Goal: Task Accomplishment & Management: Manage account settings

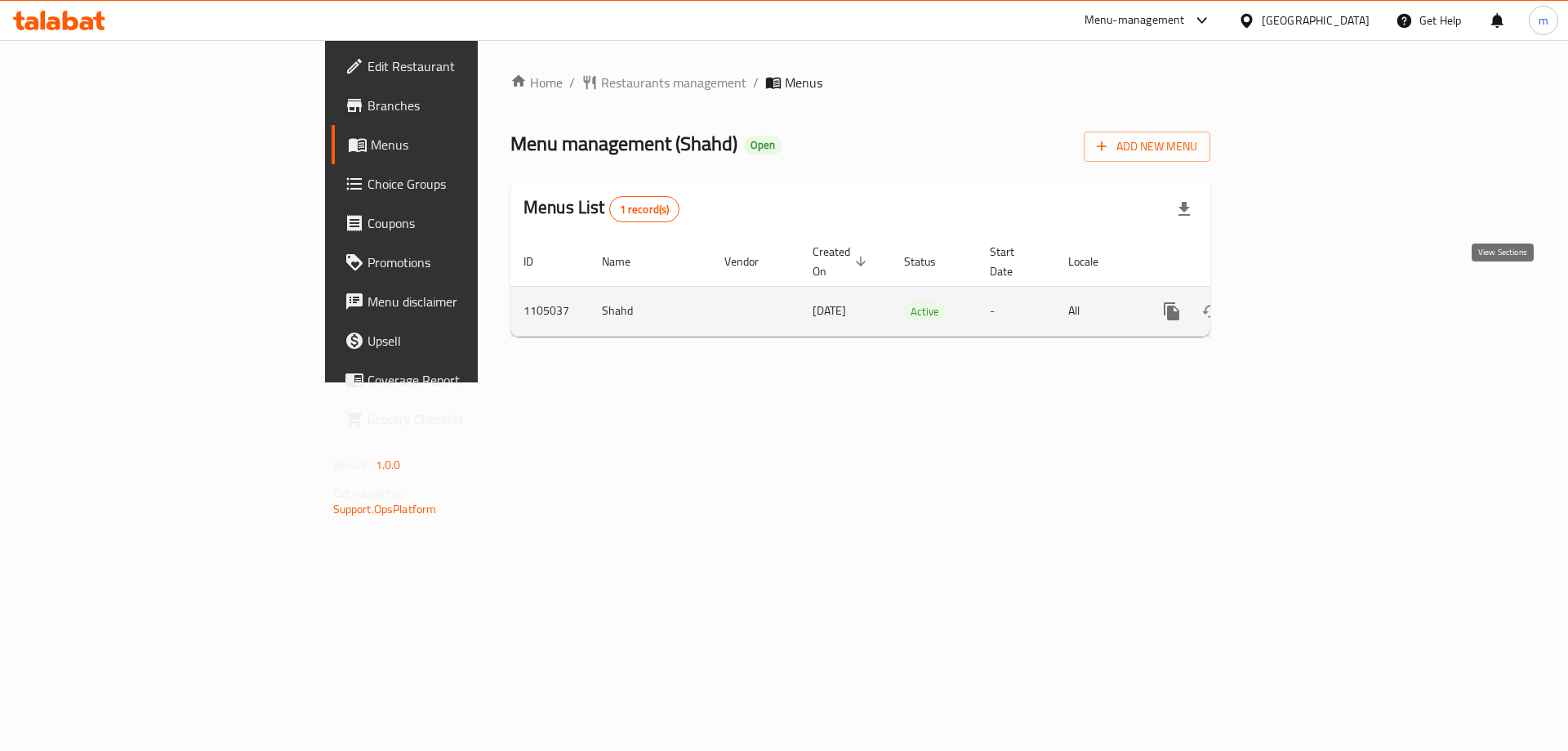
click at [1297, 304] on icon "enhanced table" at bounding box center [1289, 311] width 15 height 15
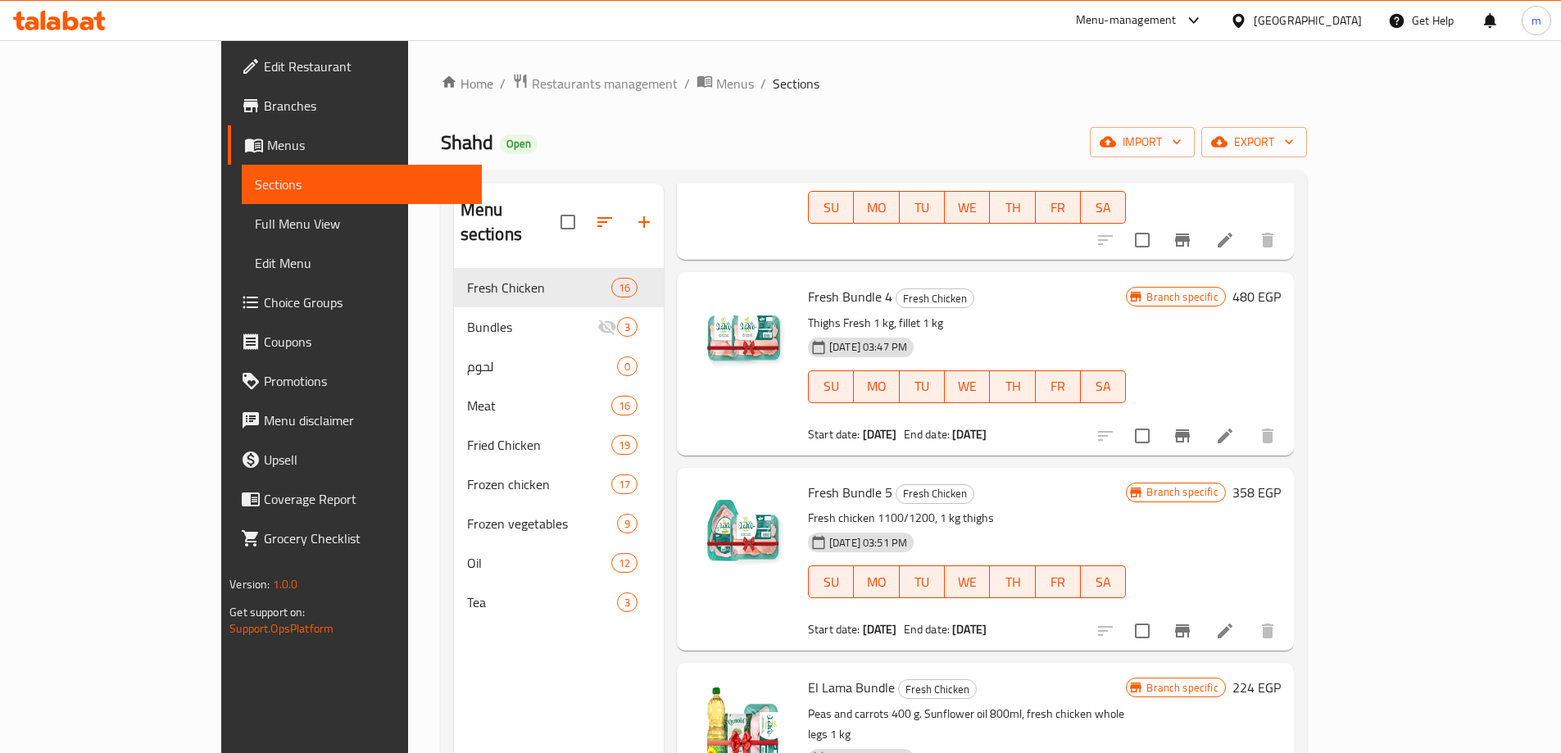
scroll to position [410, 0]
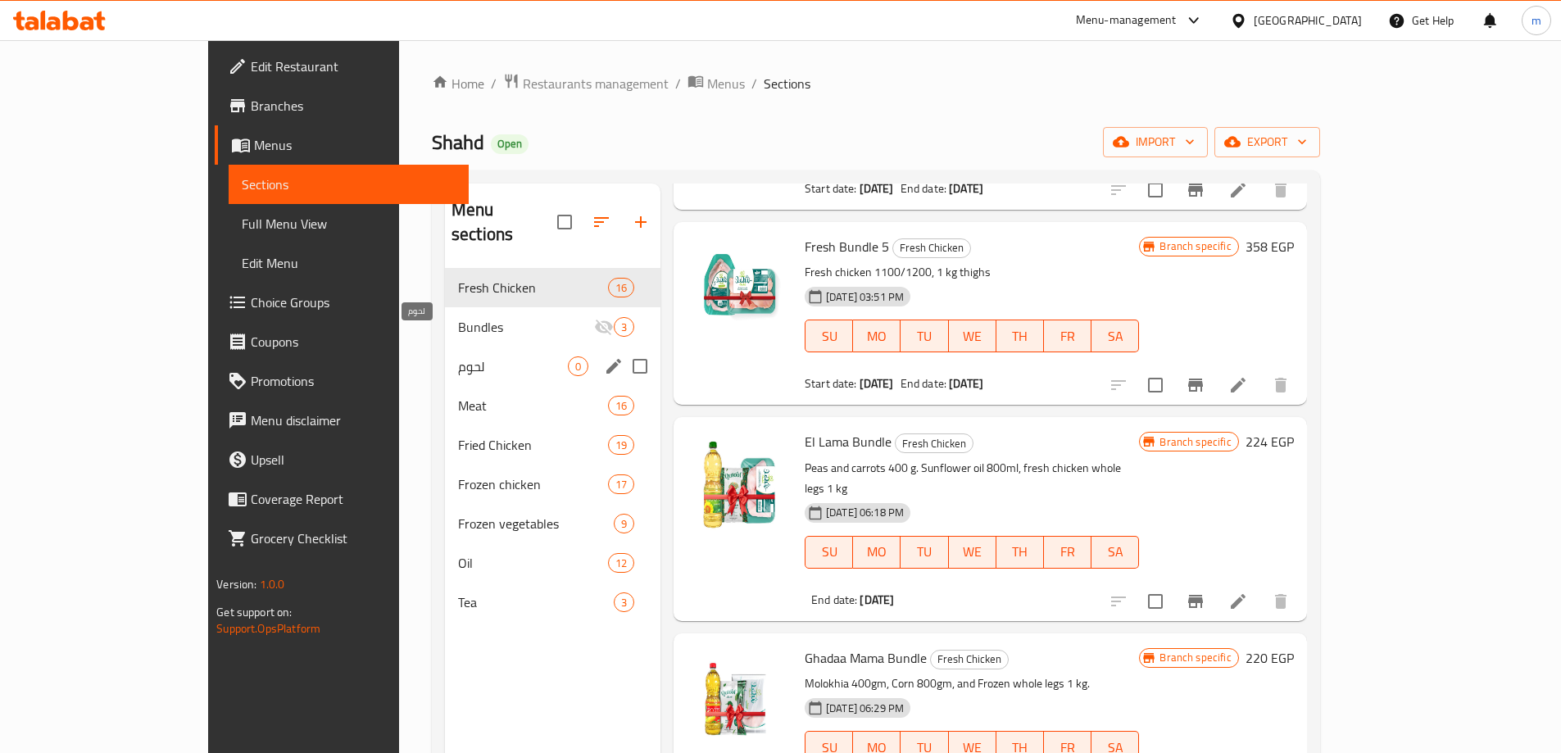
click at [458, 356] on span "لحوم" at bounding box center [513, 366] width 110 height 20
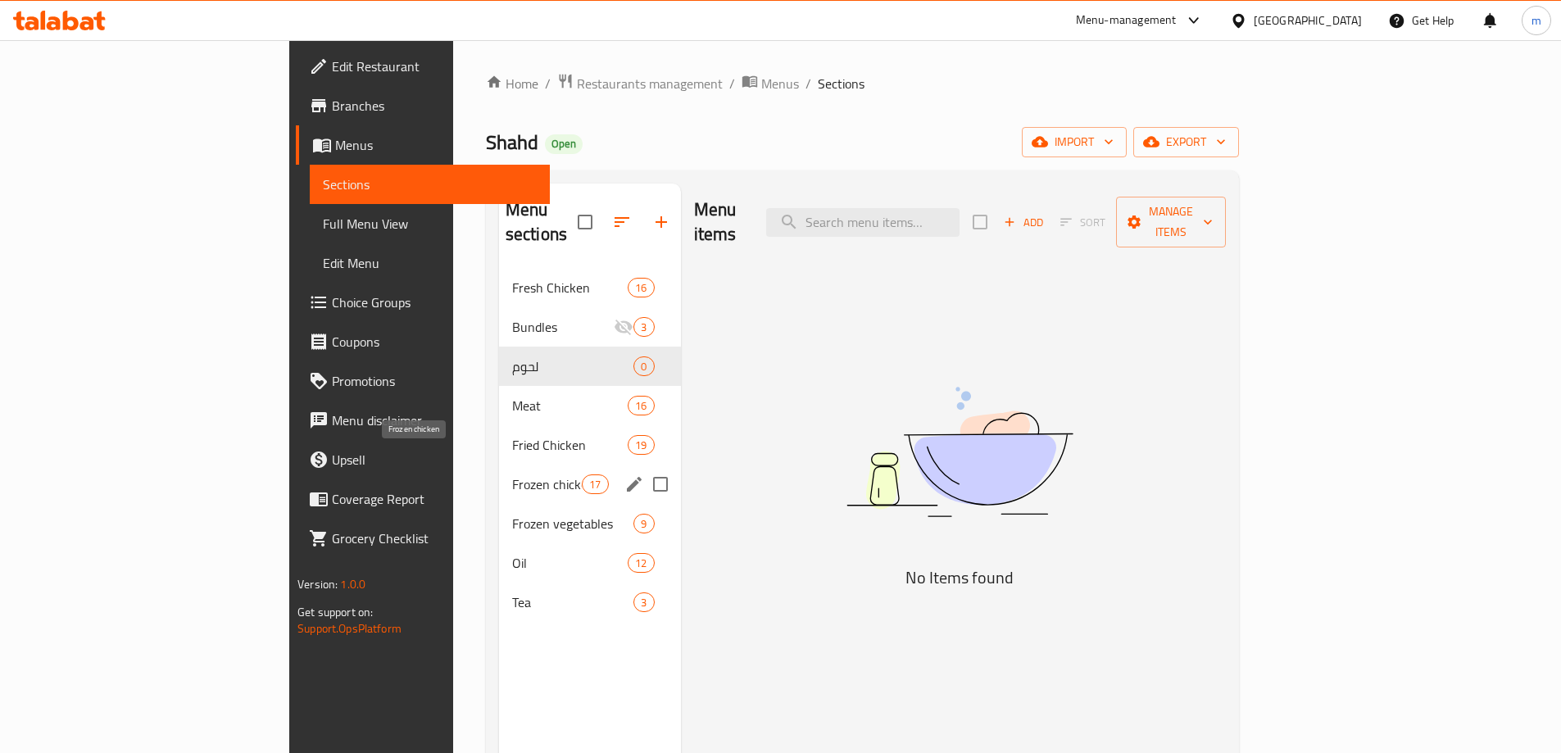
click at [512, 474] on span "Frozen chicken" at bounding box center [547, 484] width 70 height 20
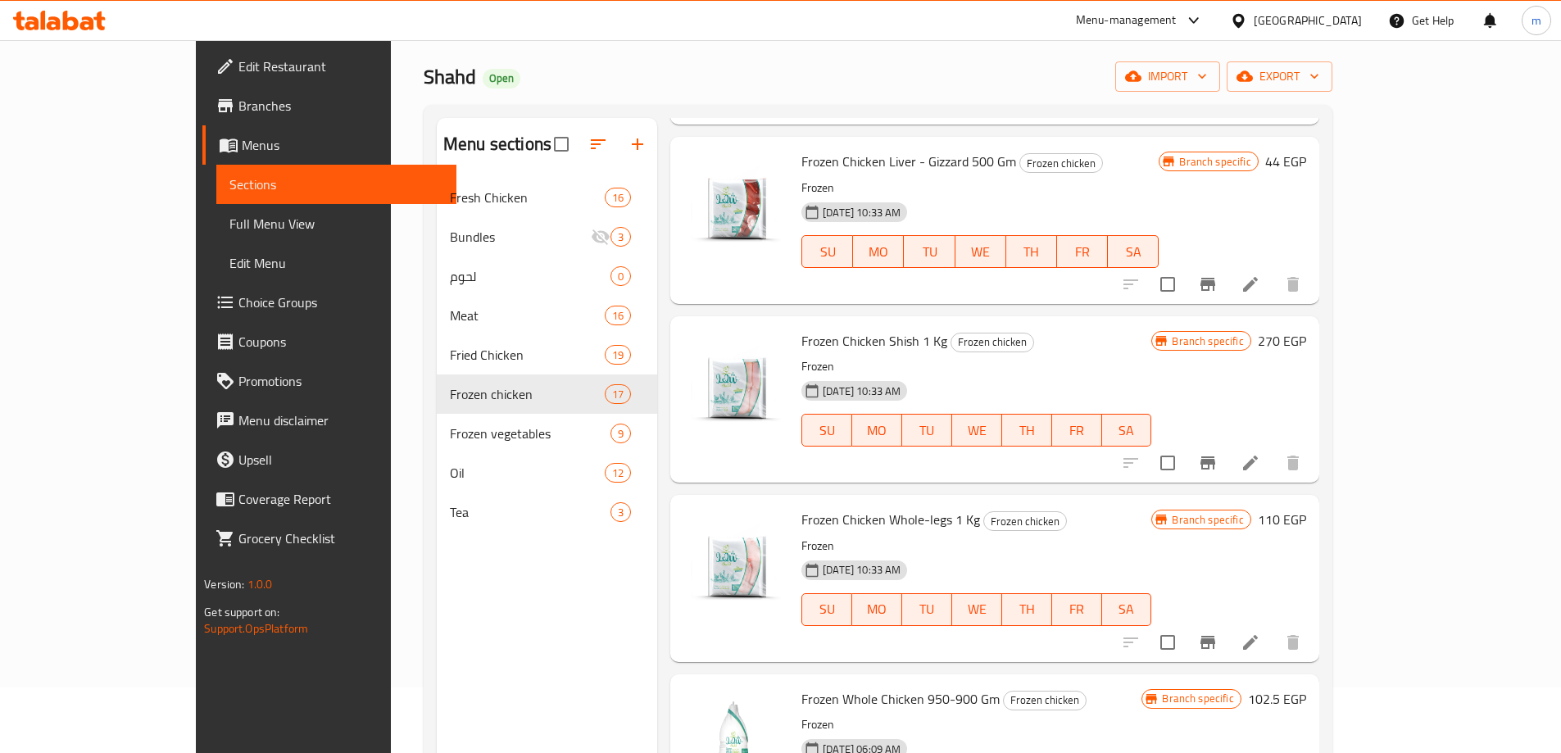
scroll to position [2130, 0]
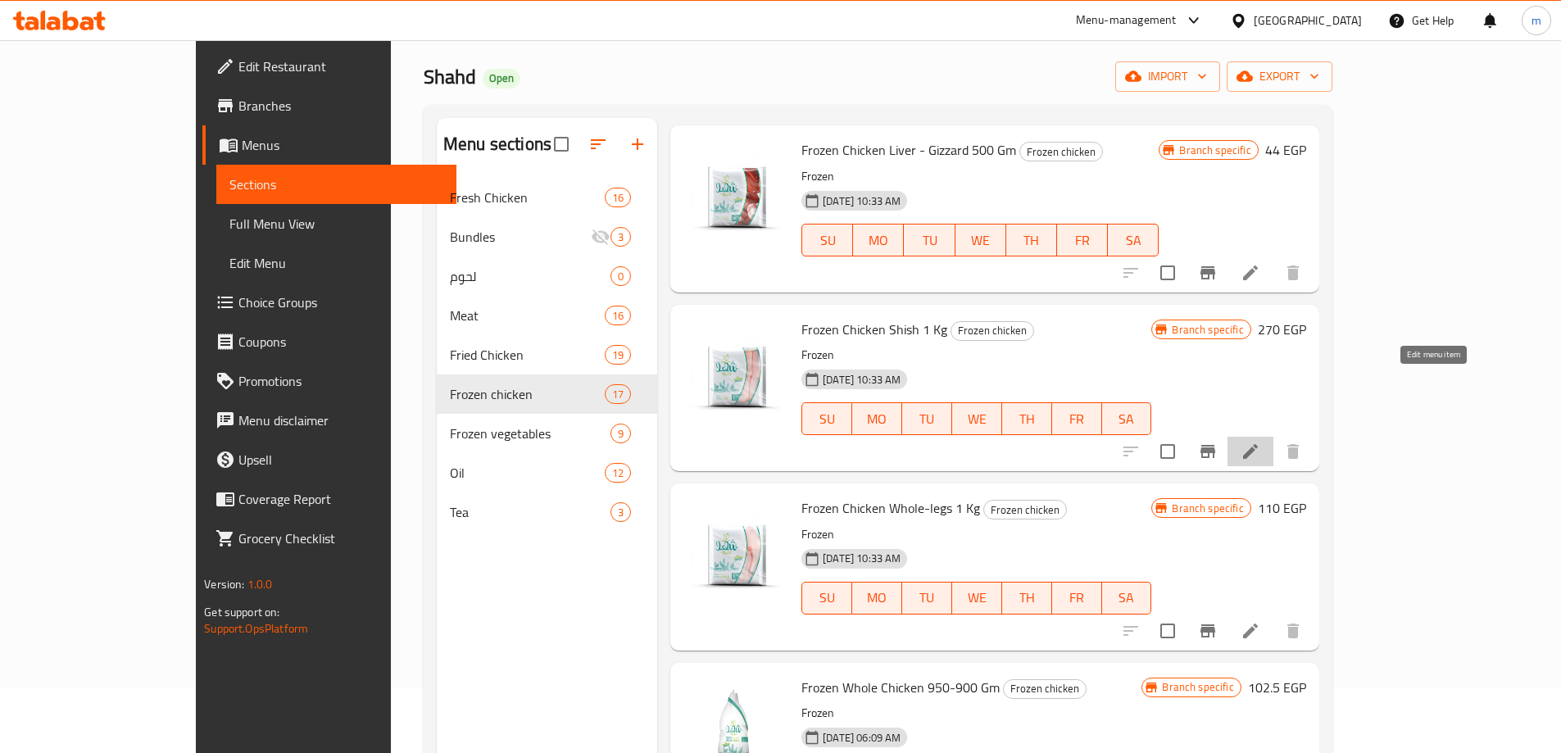
click at [1260, 442] on icon at bounding box center [1251, 452] width 20 height 20
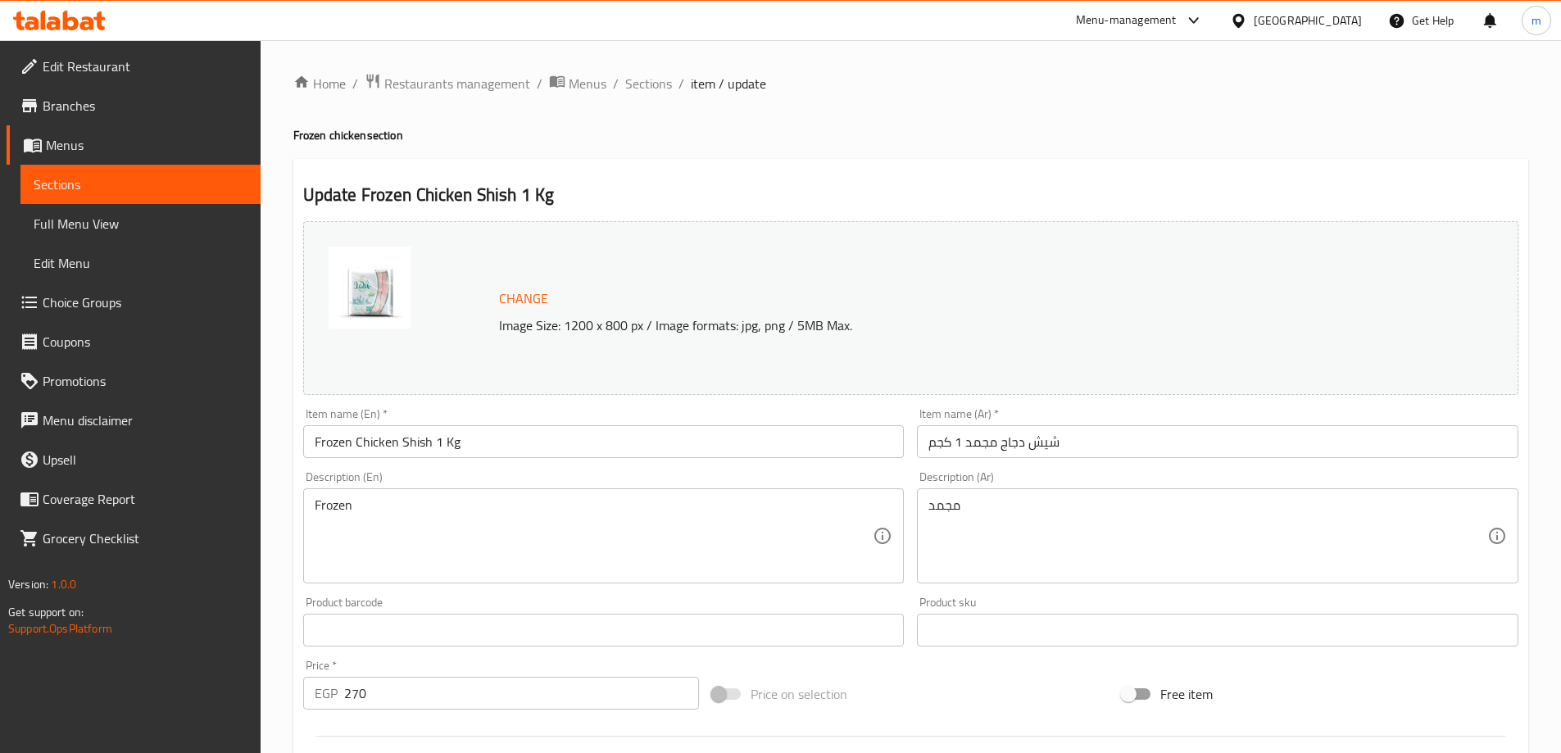
click at [488, 437] on input "Frozen Chicken Shish 1 Kg" at bounding box center [603, 441] width 601 height 33
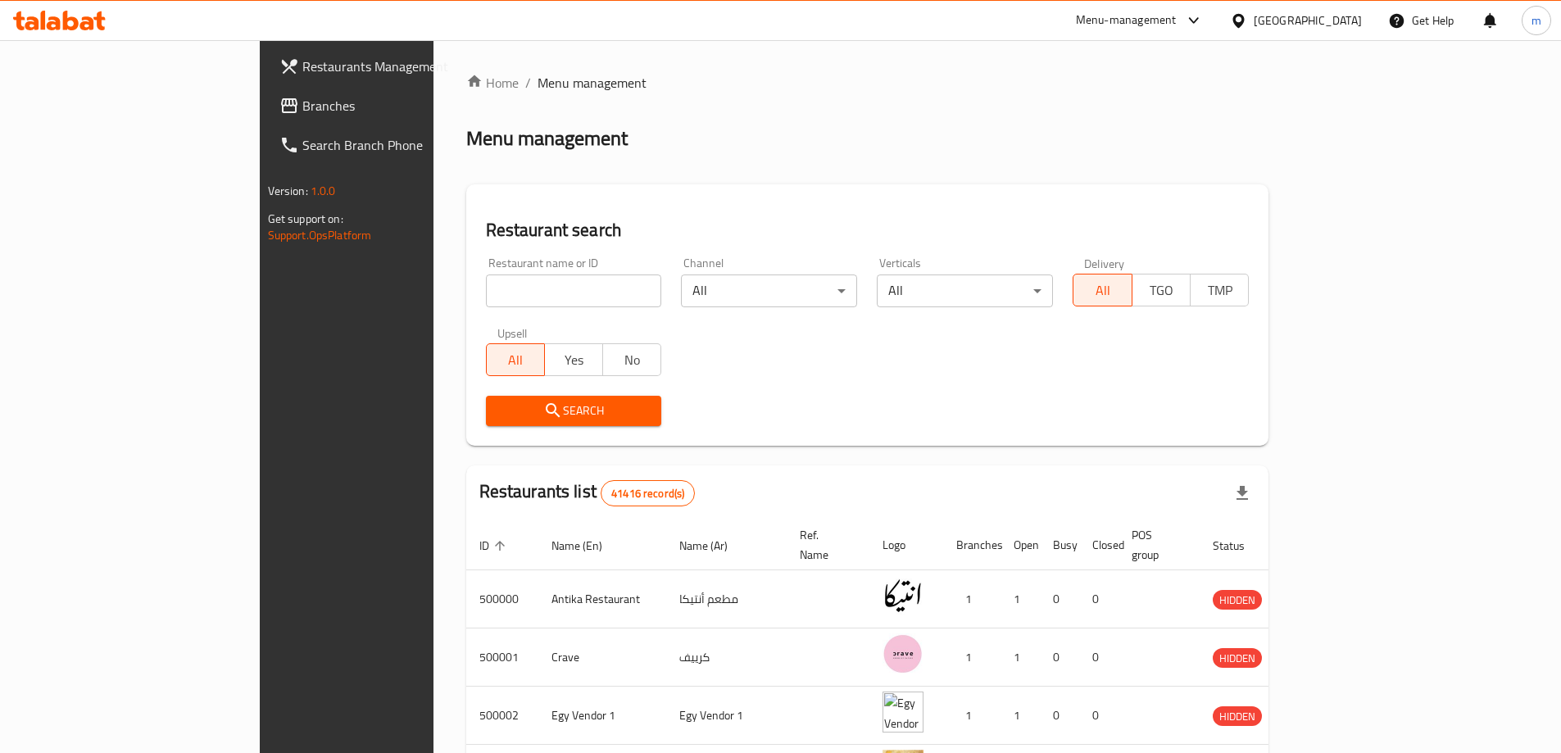
click at [302, 101] on span "Branches" at bounding box center [404, 106] width 205 height 20
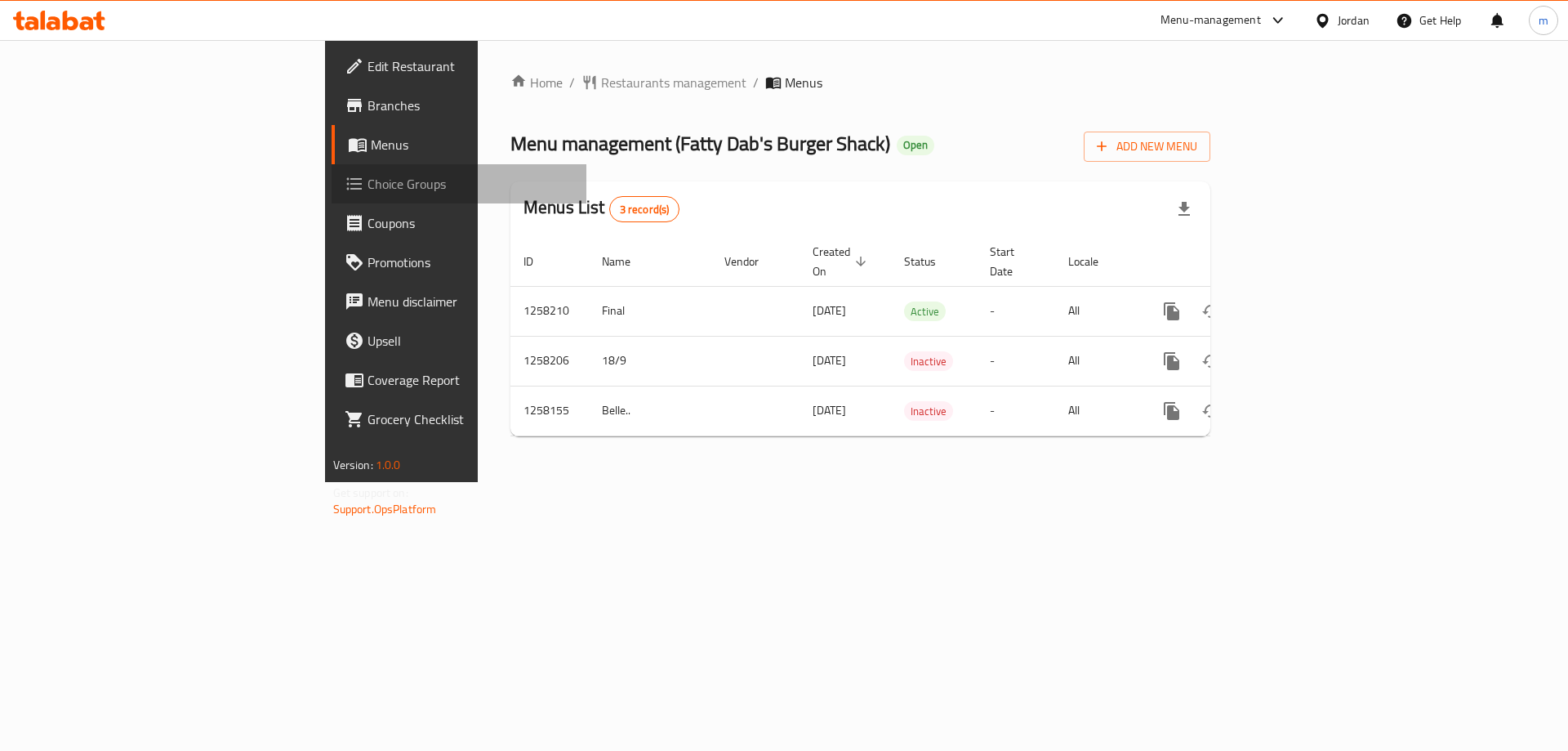
click at [368, 188] on span "Choice Groups" at bounding box center [470, 185] width 206 height 20
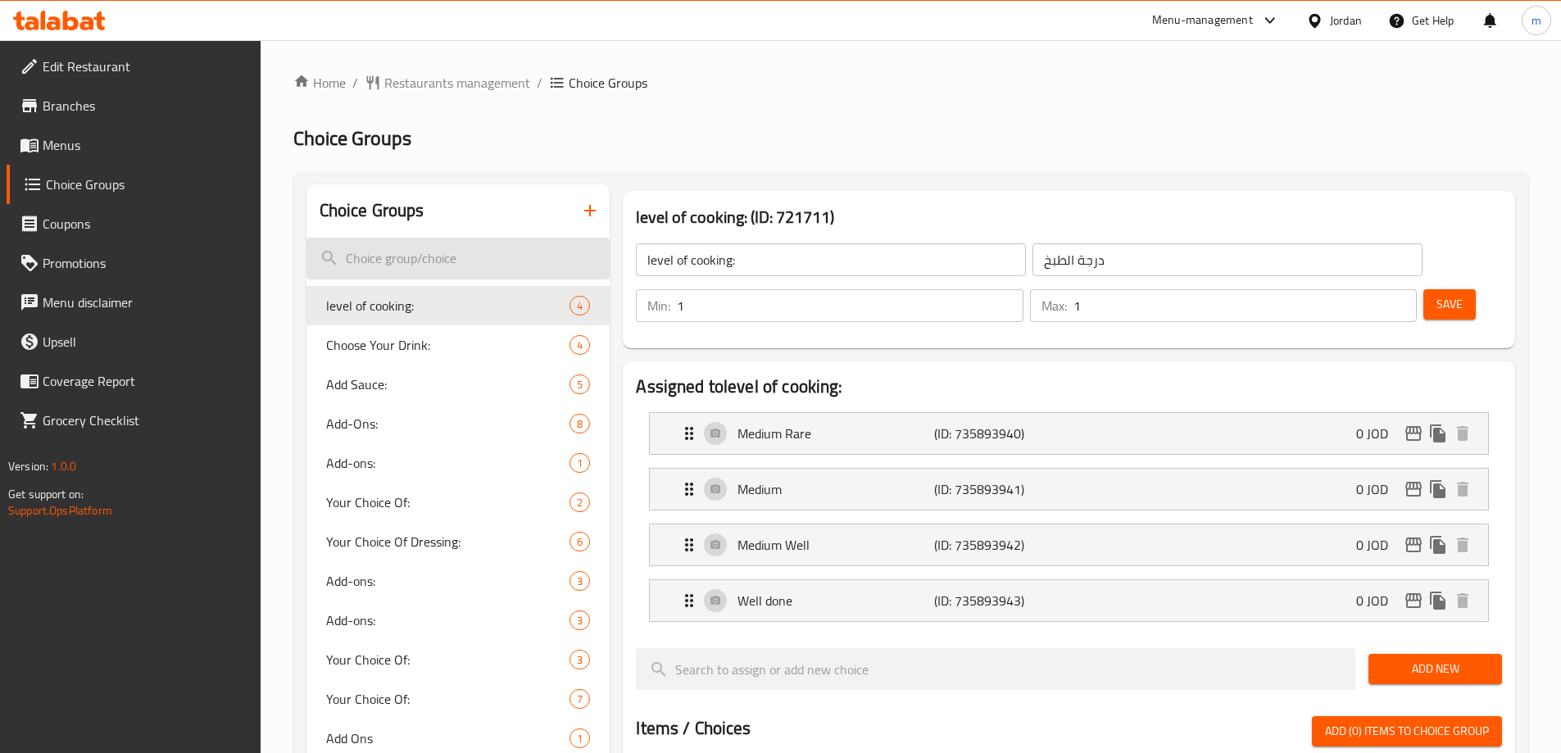
click at [433, 271] on input "search" at bounding box center [458, 259] width 304 height 42
paste input "Your Choice Of Dressing:"
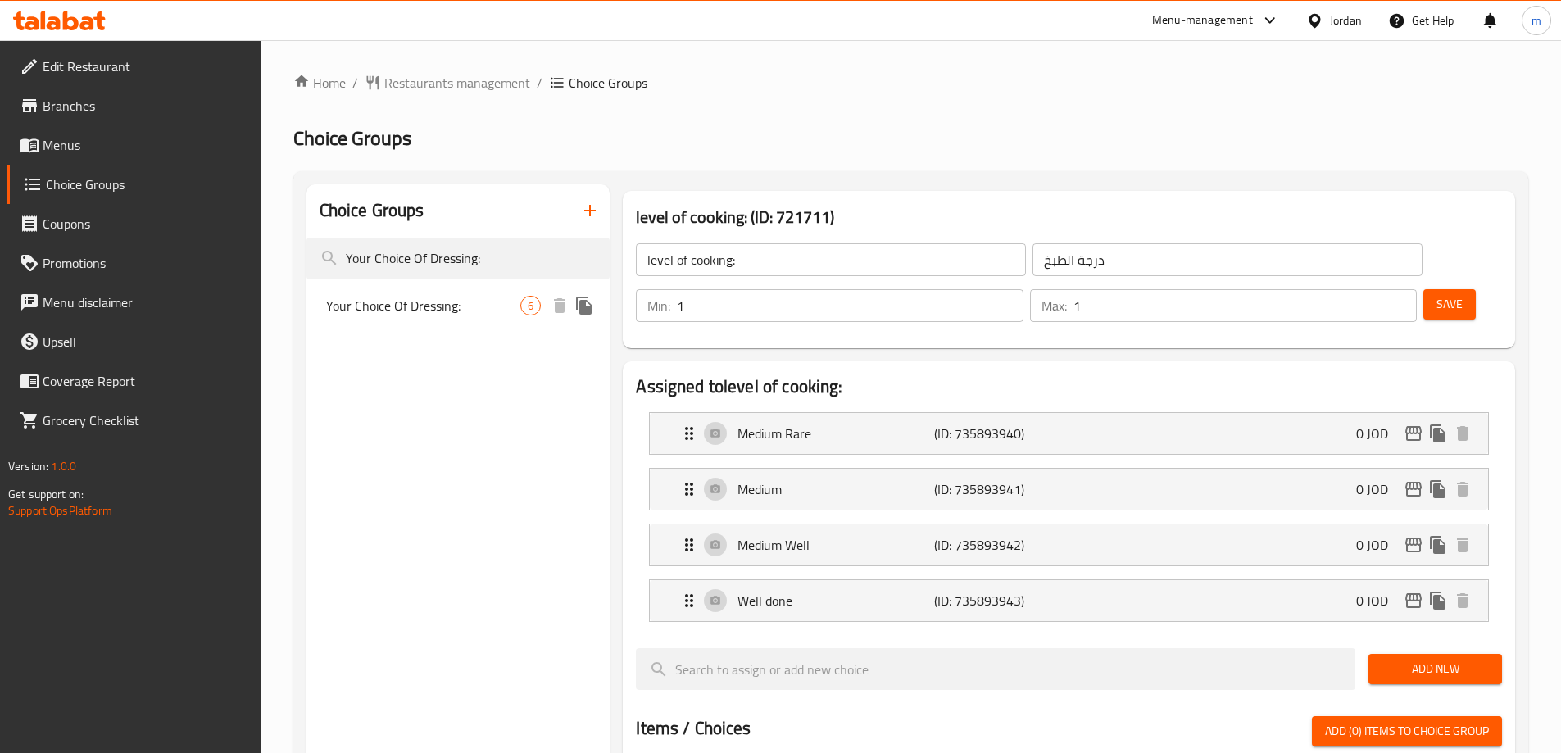
type input "Your Choice Of Dressing:"
click at [427, 303] on span "Your Choice Of Dressing:" at bounding box center [423, 306] width 195 height 20
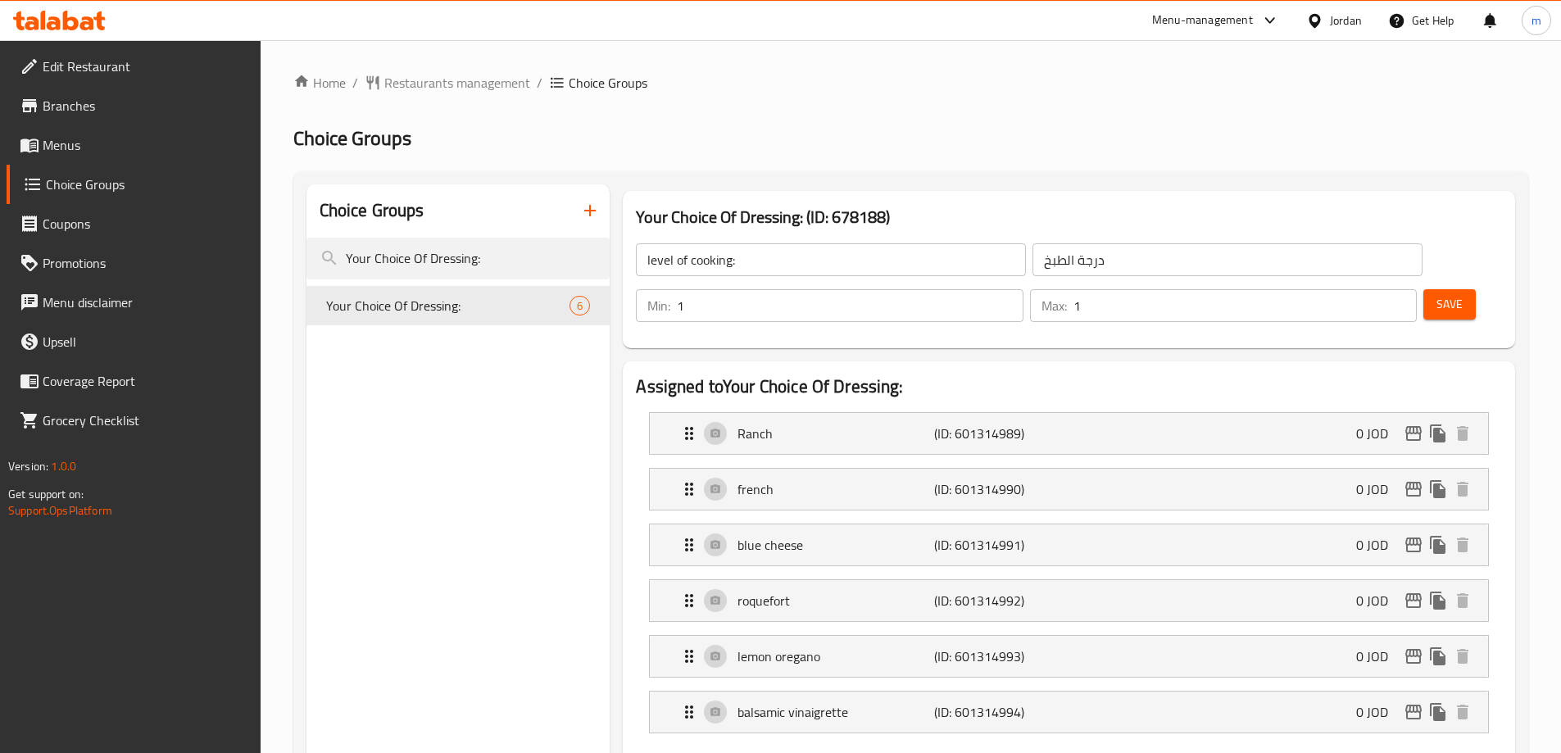
type input "Your Choice Of Dressing:"
type input "إختيارك من الصلصة:"
click at [85, 137] on span "Menus" at bounding box center [145, 145] width 205 height 20
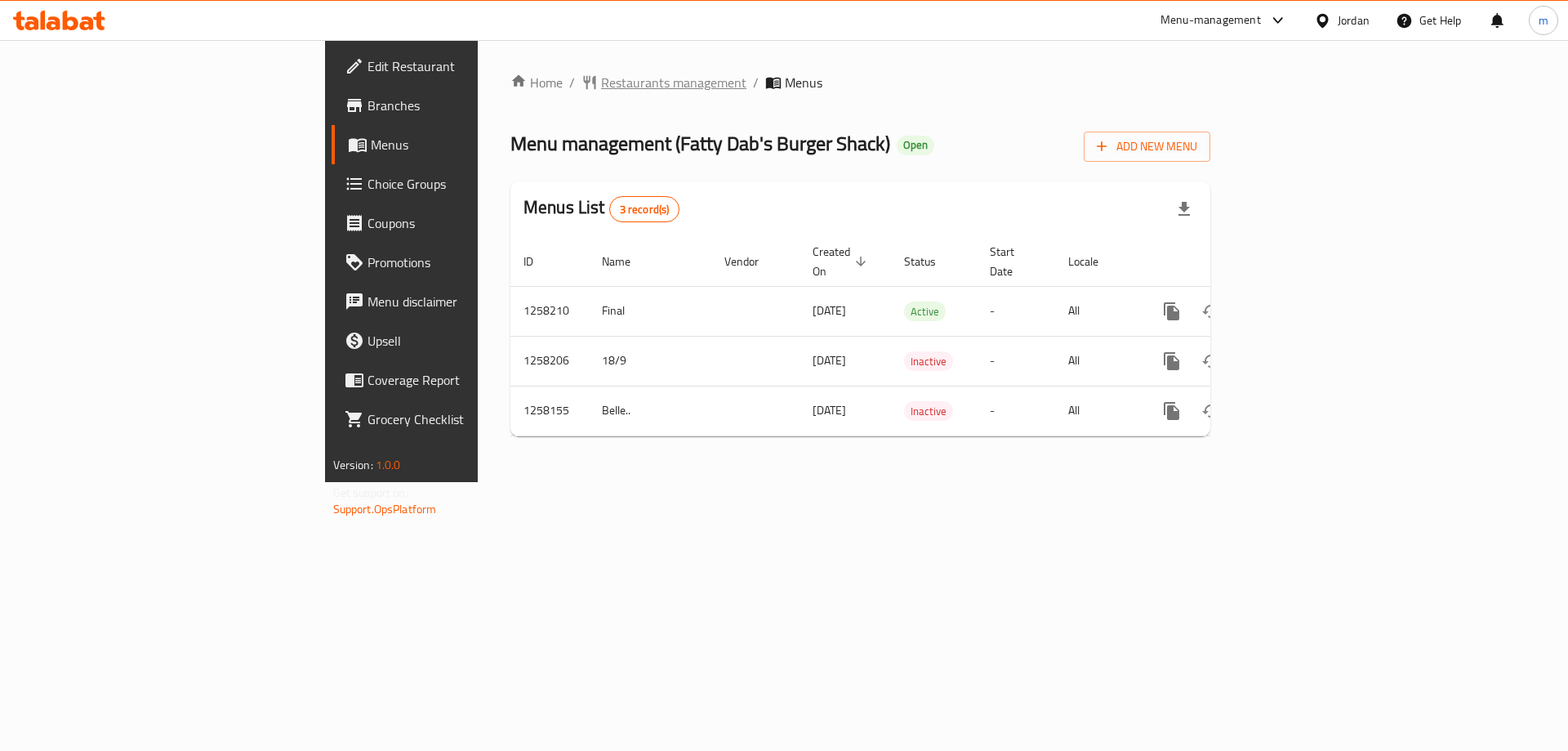
click at [601, 79] on span "Restaurants management" at bounding box center [674, 83] width 146 height 20
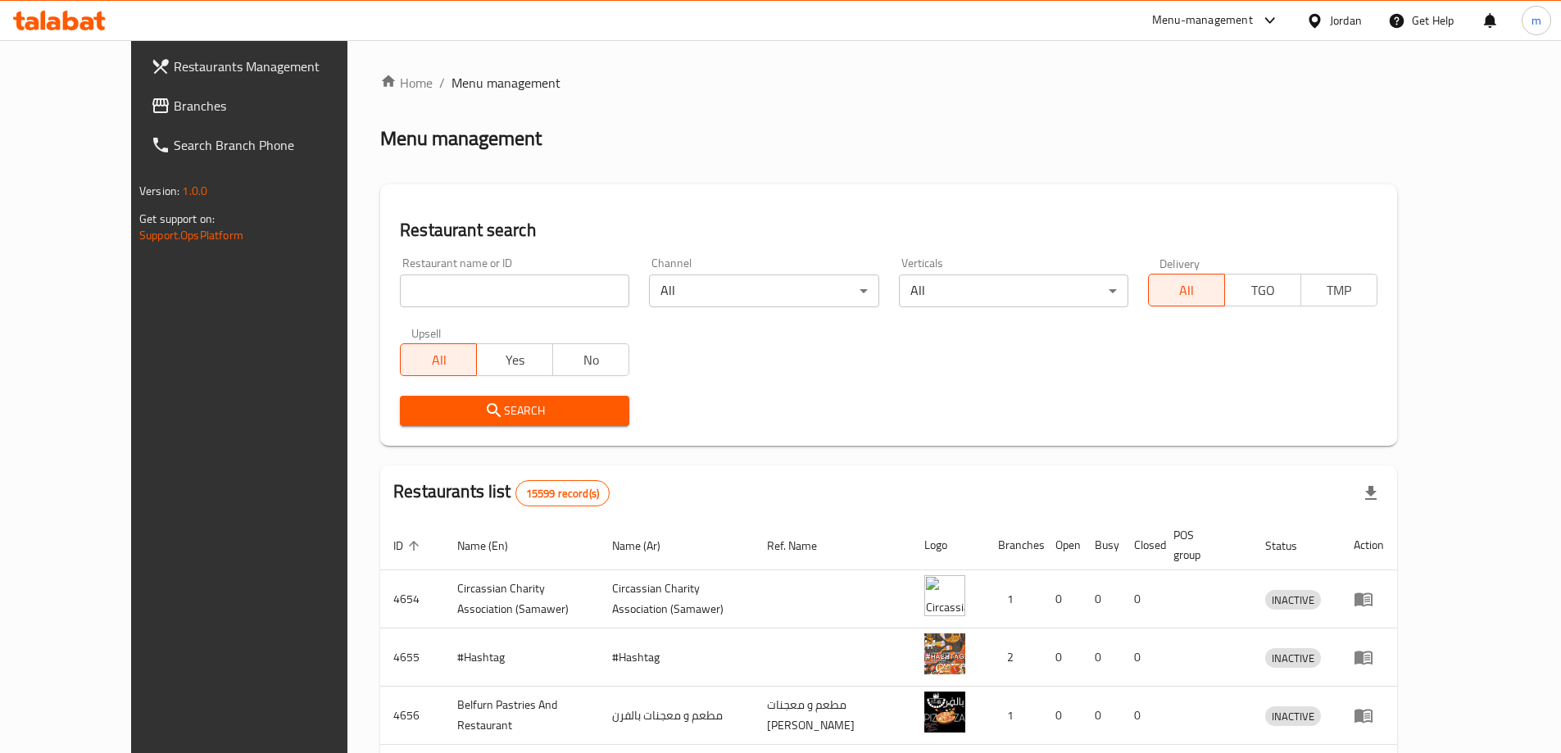
click at [174, 112] on span "Branches" at bounding box center [276, 106] width 205 height 20
